Goal: Task Accomplishment & Management: Use online tool/utility

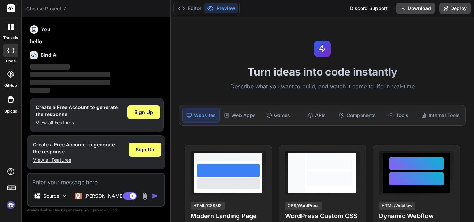
scroll to position [3, 0]
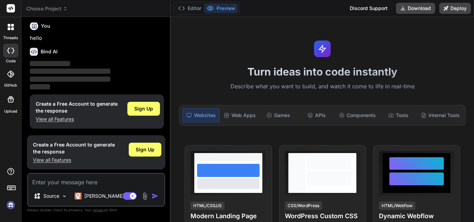
type textarea "x"
click at [64, 160] on p "View all Features" at bounding box center [74, 160] width 82 height 7
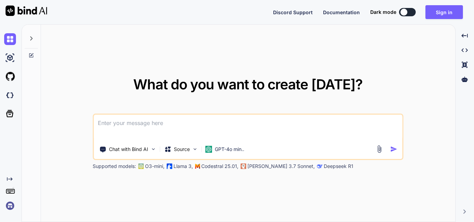
click at [413, 10] on button at bounding box center [407, 12] width 17 height 8
type textarea "x"
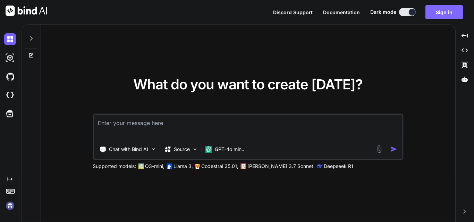
click at [443, 10] on button "Sign in" at bounding box center [443, 12] width 37 height 14
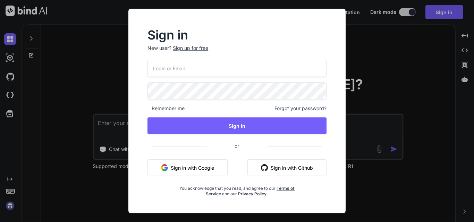
click at [271, 67] on input "email" at bounding box center [236, 68] width 179 height 17
type input "[EMAIL_ADDRESS][DOMAIN_NAME]"
click at [275, 103] on div "[EMAIL_ADDRESS][DOMAIN_NAME] Remember me Forgot your password? Sign In or Sign …" at bounding box center [236, 128] width 179 height 137
click at [142, 106] on div "Sign in New user? Sign up for free [EMAIL_ADDRESS][DOMAIN_NAME] Remember me For…" at bounding box center [236, 113] width 201 height 168
click at [143, 106] on div "Sign in New user? Sign up for free rolabe1044@pricegh.com Remember me Forgot yo…" at bounding box center [236, 113] width 201 height 168
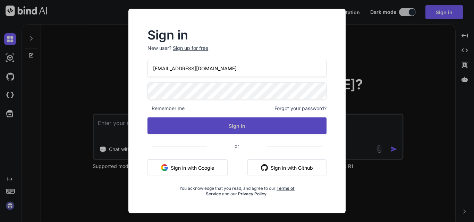
click at [171, 122] on button "Sign In" at bounding box center [236, 126] width 179 height 17
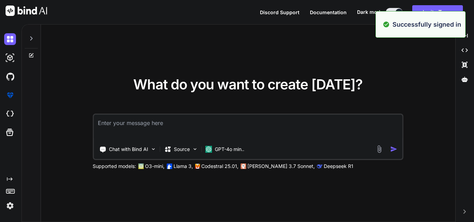
click at [265, 124] on textarea at bounding box center [248, 128] width 308 height 26
drag, startPoint x: 69, startPoint y: 36, endPoint x: 65, endPoint y: 43, distance: 7.8
click at [65, 43] on div "What do you want to create today? Chat with Bind AI Source GPT-4o min.. Support…" at bounding box center [248, 124] width 414 height 198
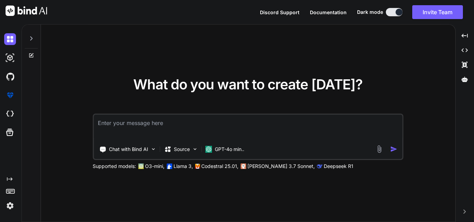
click at [31, 29] on div at bounding box center [31, 37] width 13 height 24
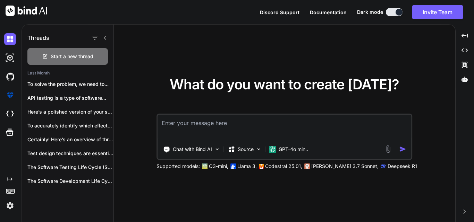
type textarea "x"
click at [169, 48] on div "What do you want to create today? Chat with Bind AI Source GPT-4o min.. Support…" at bounding box center [284, 124] width 341 height 198
